Goal: Go to known website: Go to known website

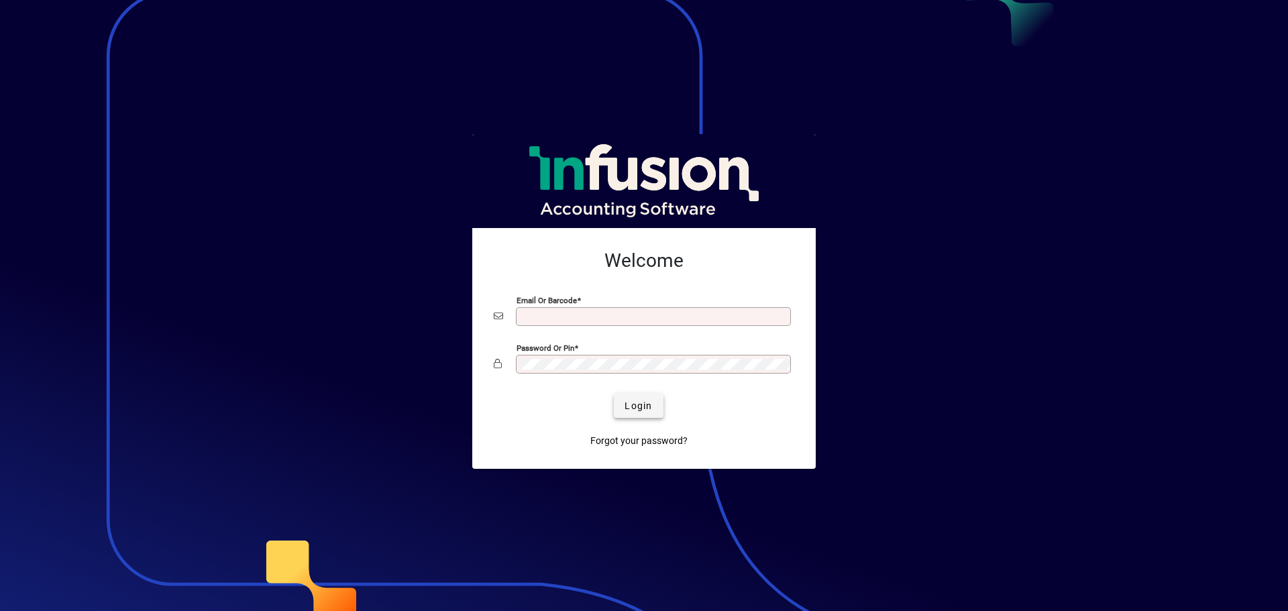
type input "**********"
click at [643, 412] on span "Login" at bounding box center [639, 406] width 28 height 14
